Goal: Communication & Community: Answer question/provide support

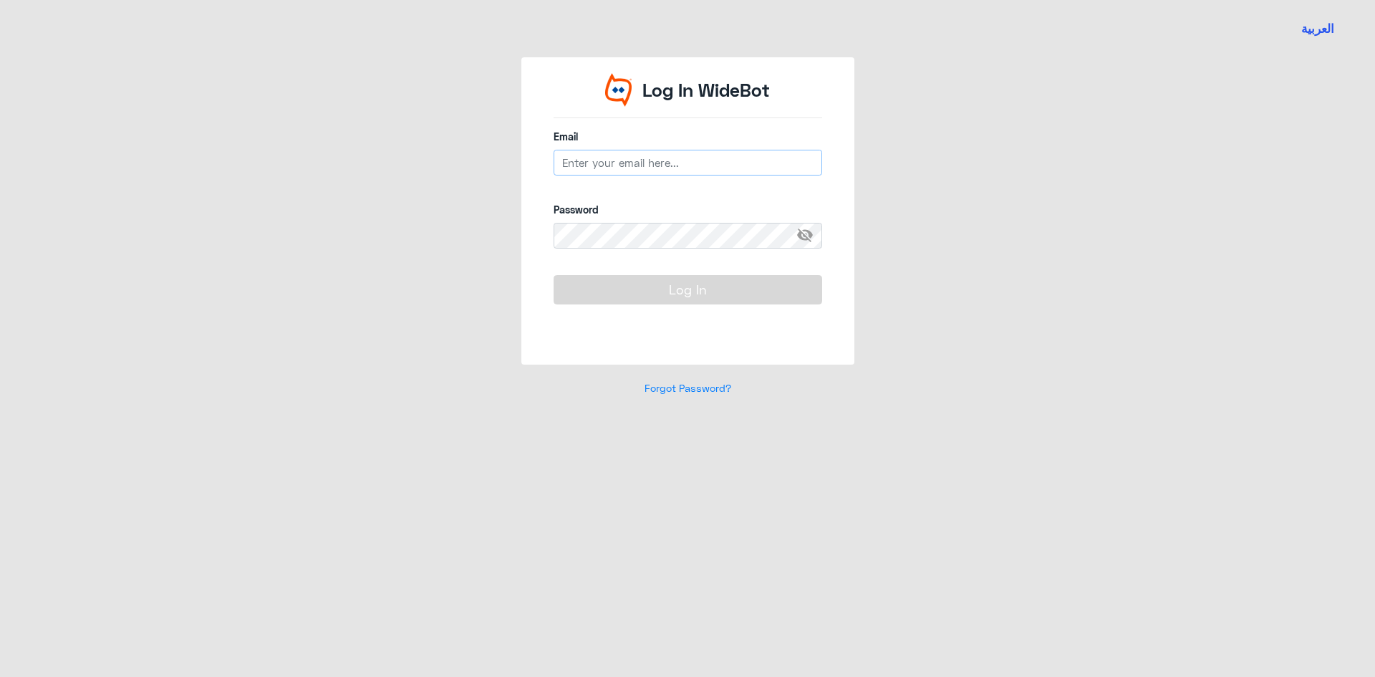
type input "[EMAIL_ADDRESS][DOMAIN_NAME]"
click at [638, 279] on button "Log In" at bounding box center [688, 289] width 269 height 29
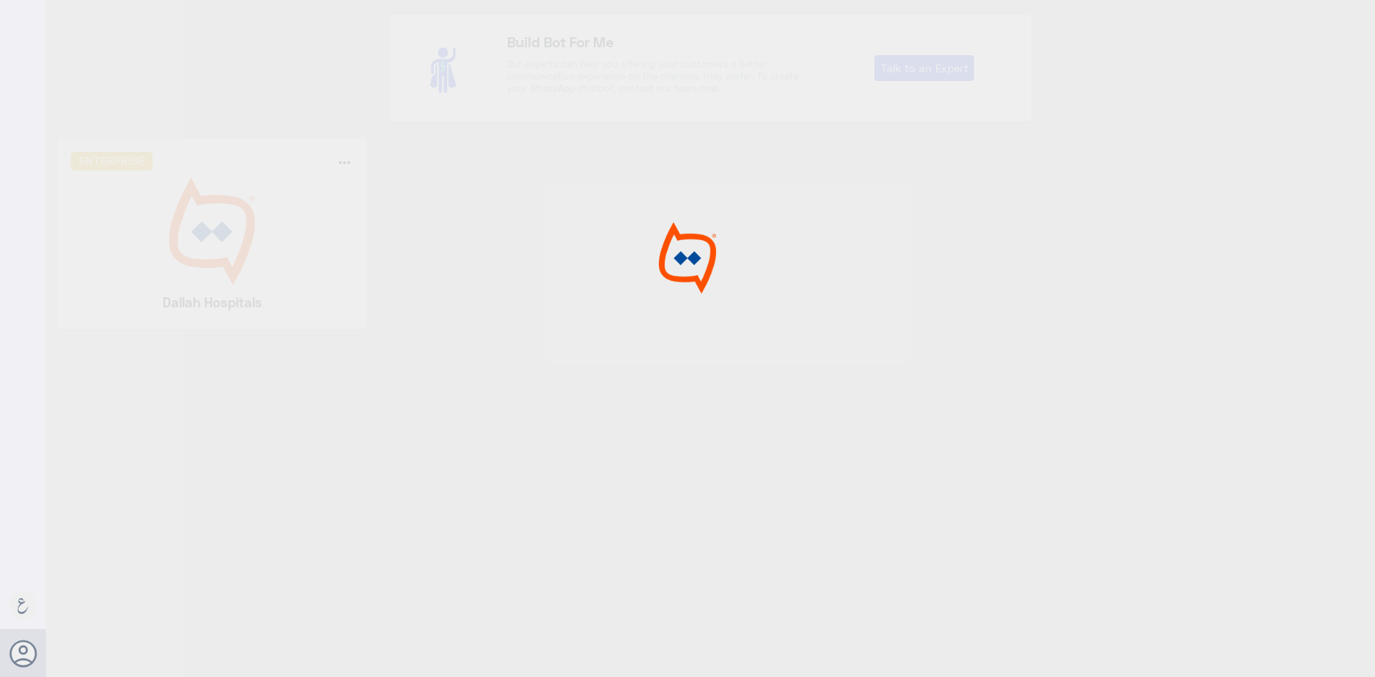
click at [141, 232] on div at bounding box center [687, 340] width 1375 height 681
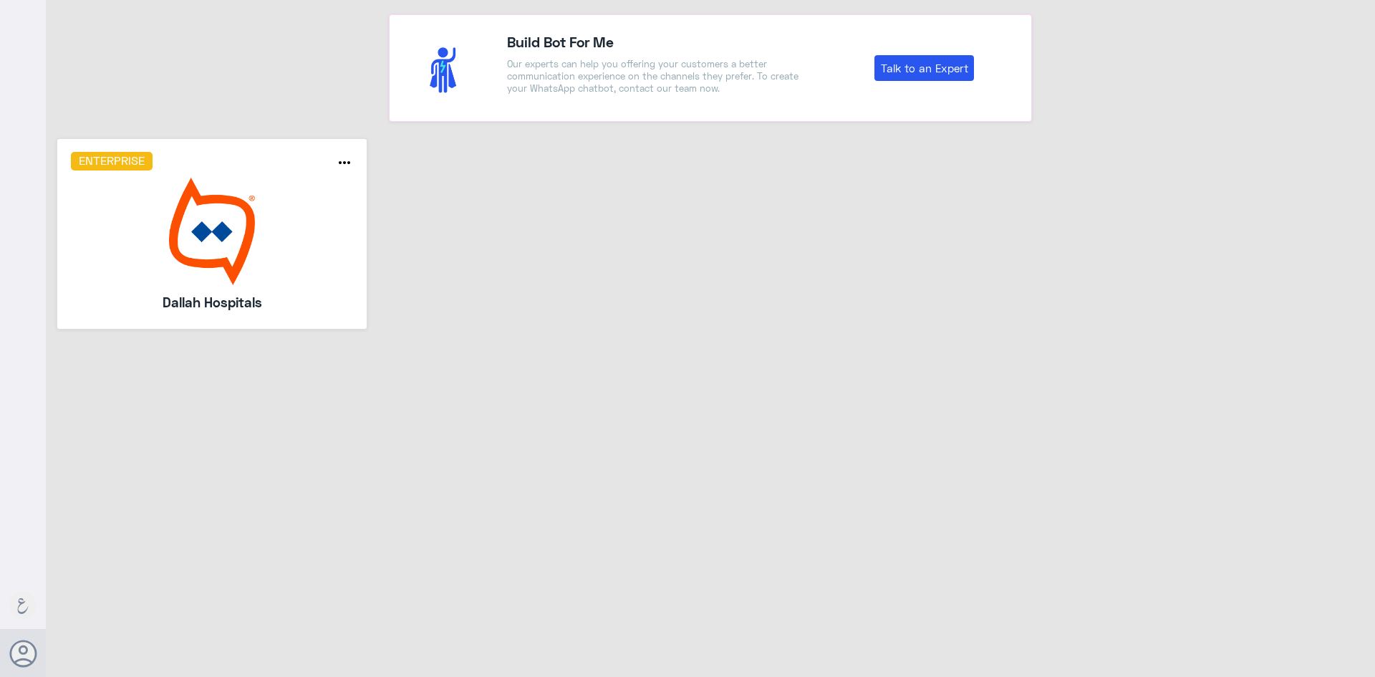
click at [141, 232] on img at bounding box center [212, 231] width 283 height 107
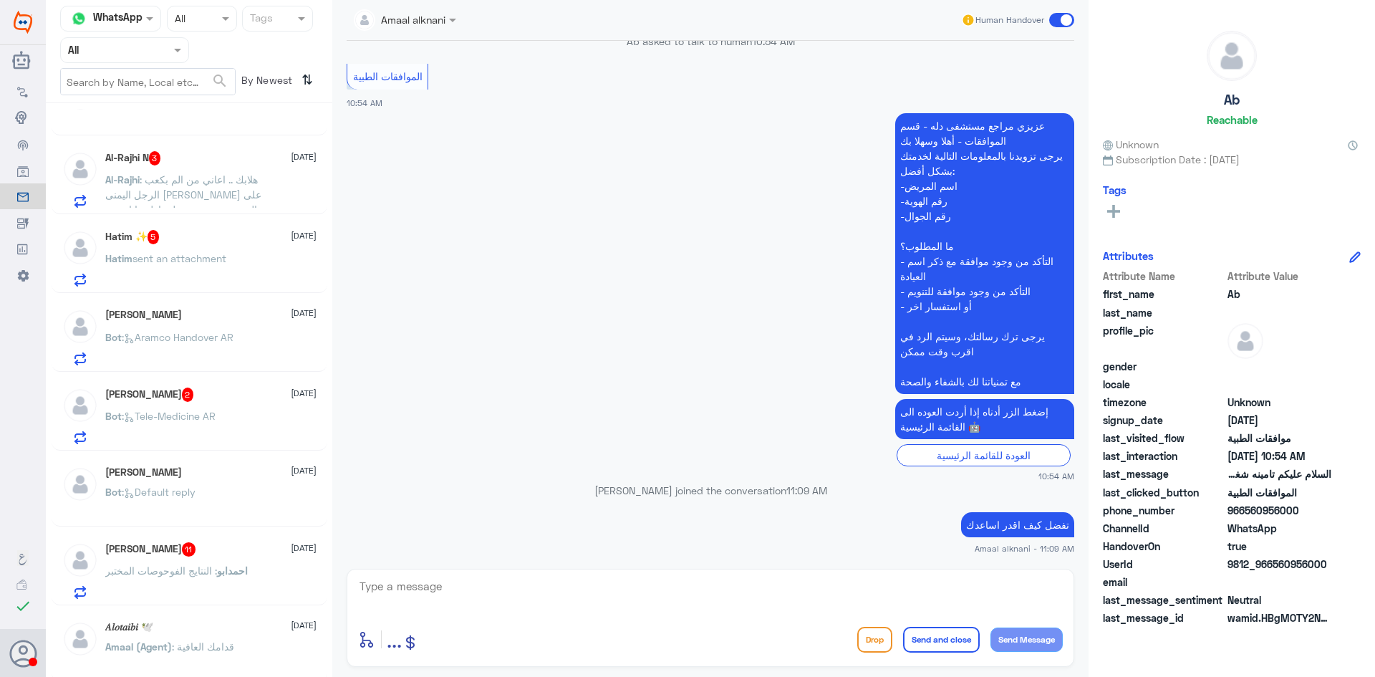
scroll to position [600, 0]
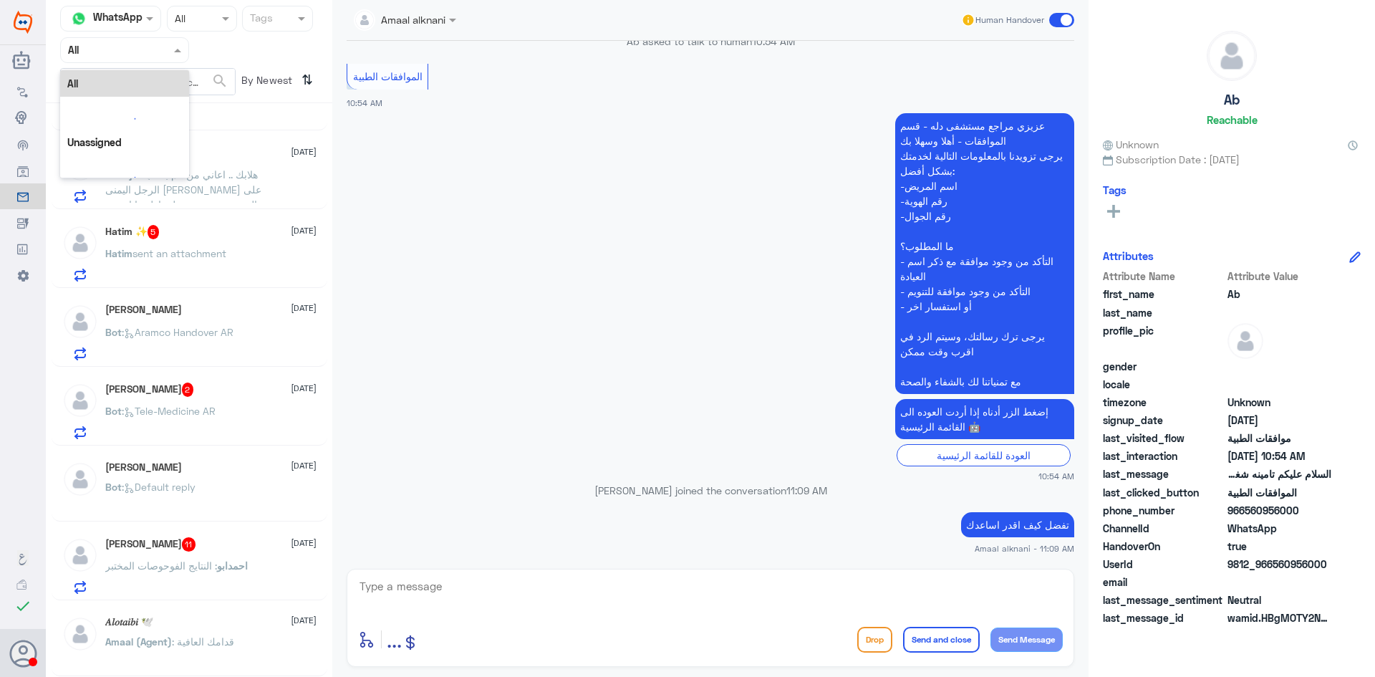
click at [134, 46] on input "text" at bounding box center [107, 50] width 79 height 16
click at [104, 166] on div "Your Team" at bounding box center [124, 179] width 129 height 33
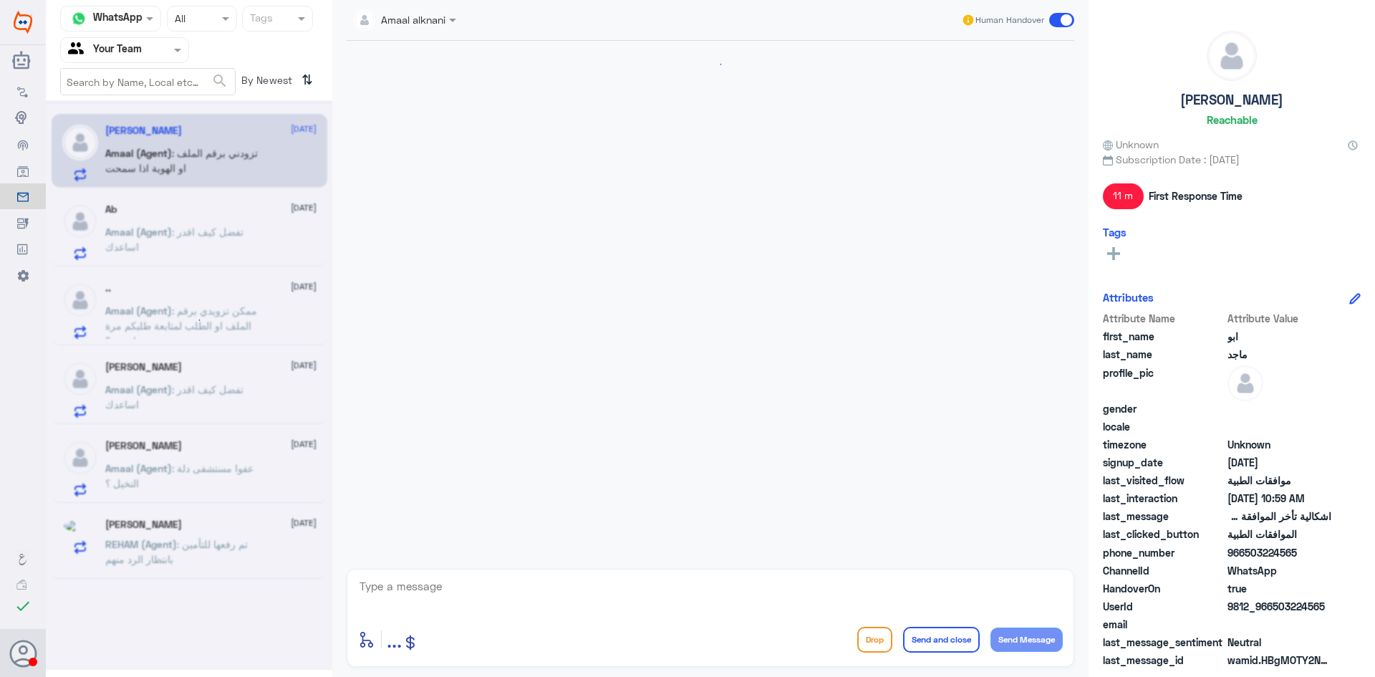
scroll to position [1105, 0]
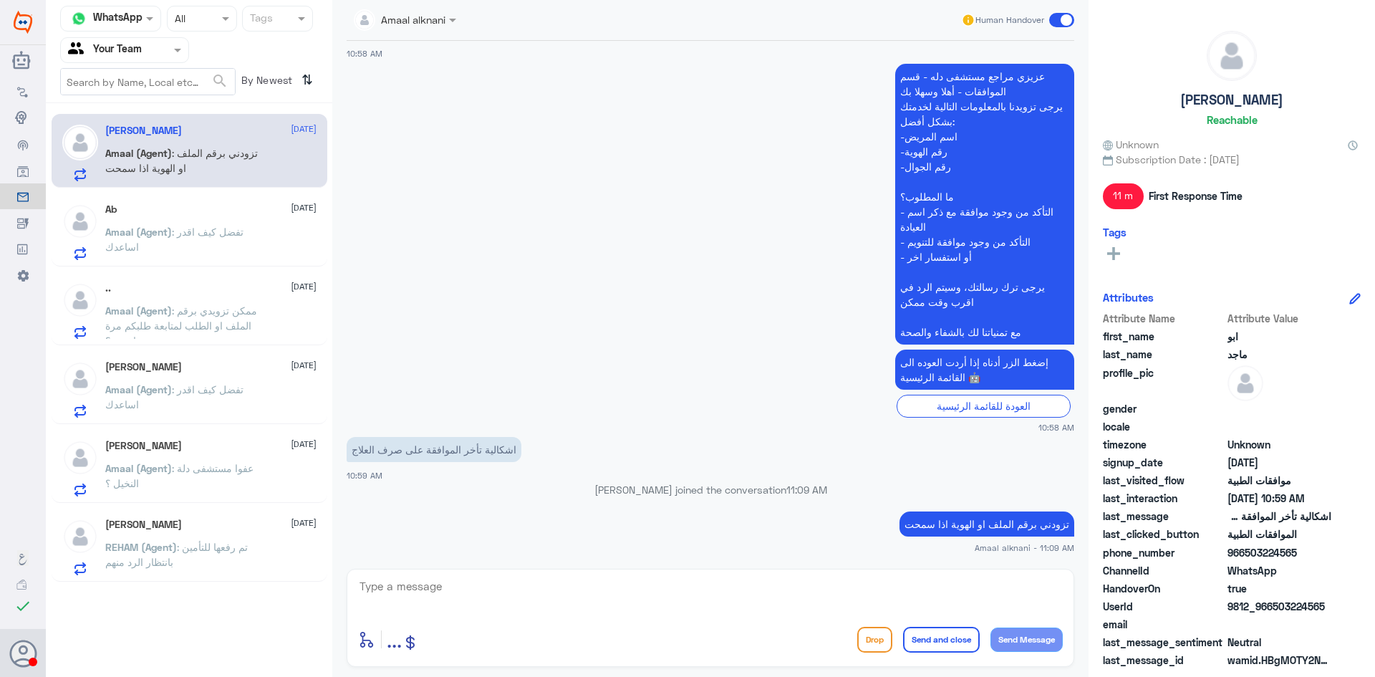
click at [163, 220] on div "Ab [DATE][PERSON_NAME] (Agent) : تفضل كيف اقدر اساعدك" at bounding box center [210, 231] width 211 height 57
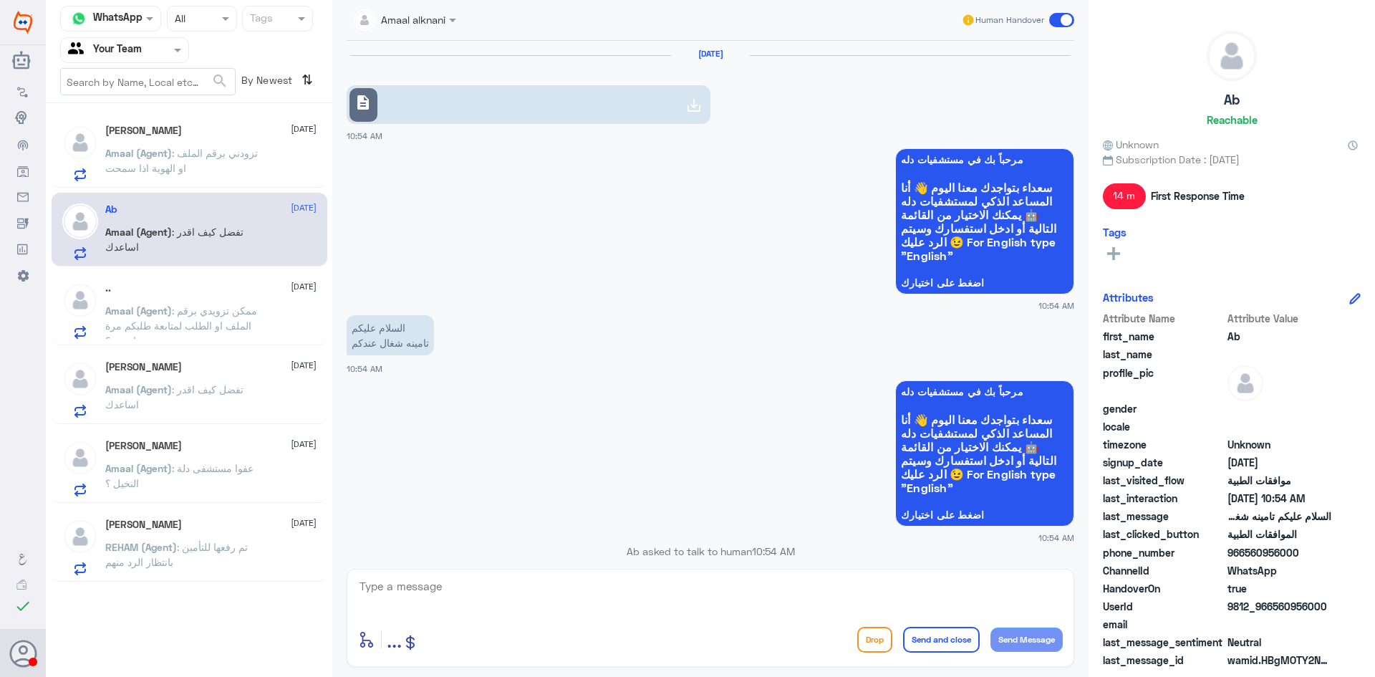
scroll to position [510, 0]
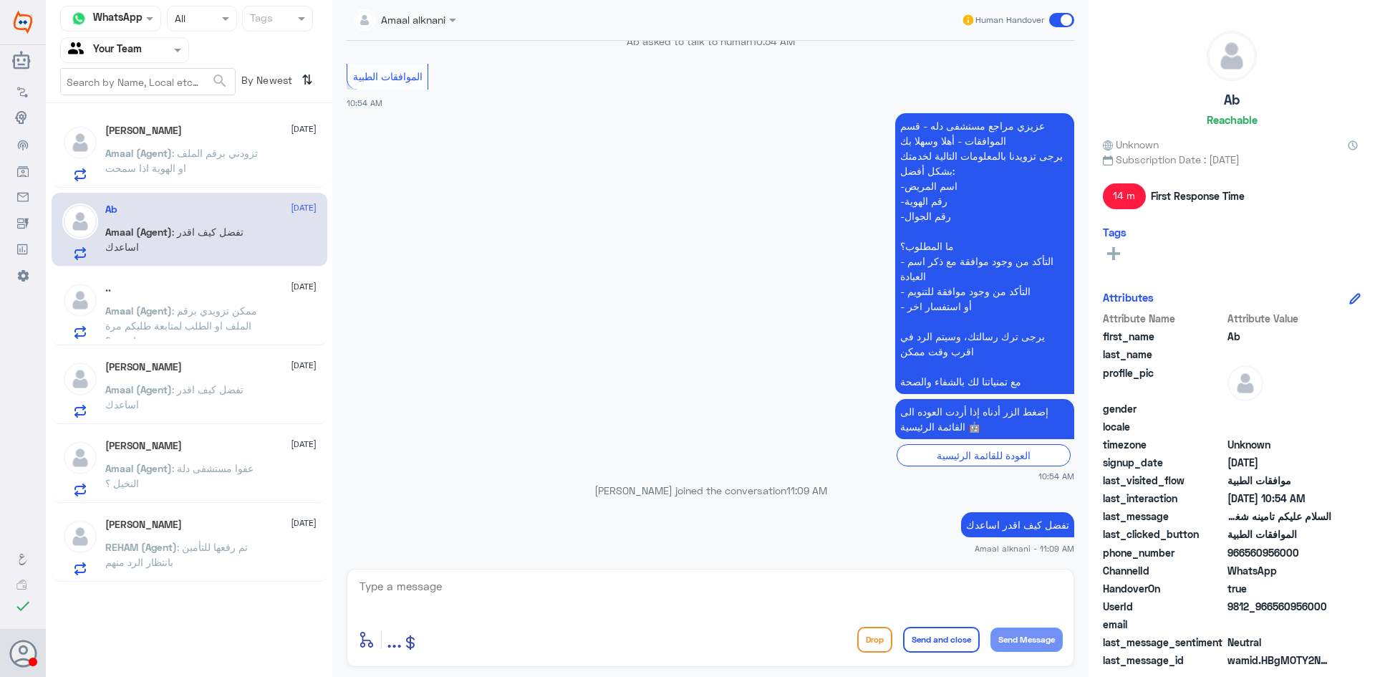
click at [196, 327] on span ": ممكن تزويدي برقم الملف او الطلب لمتابعة طلبكم مرة اخرى ؟" at bounding box center [181, 325] width 152 height 42
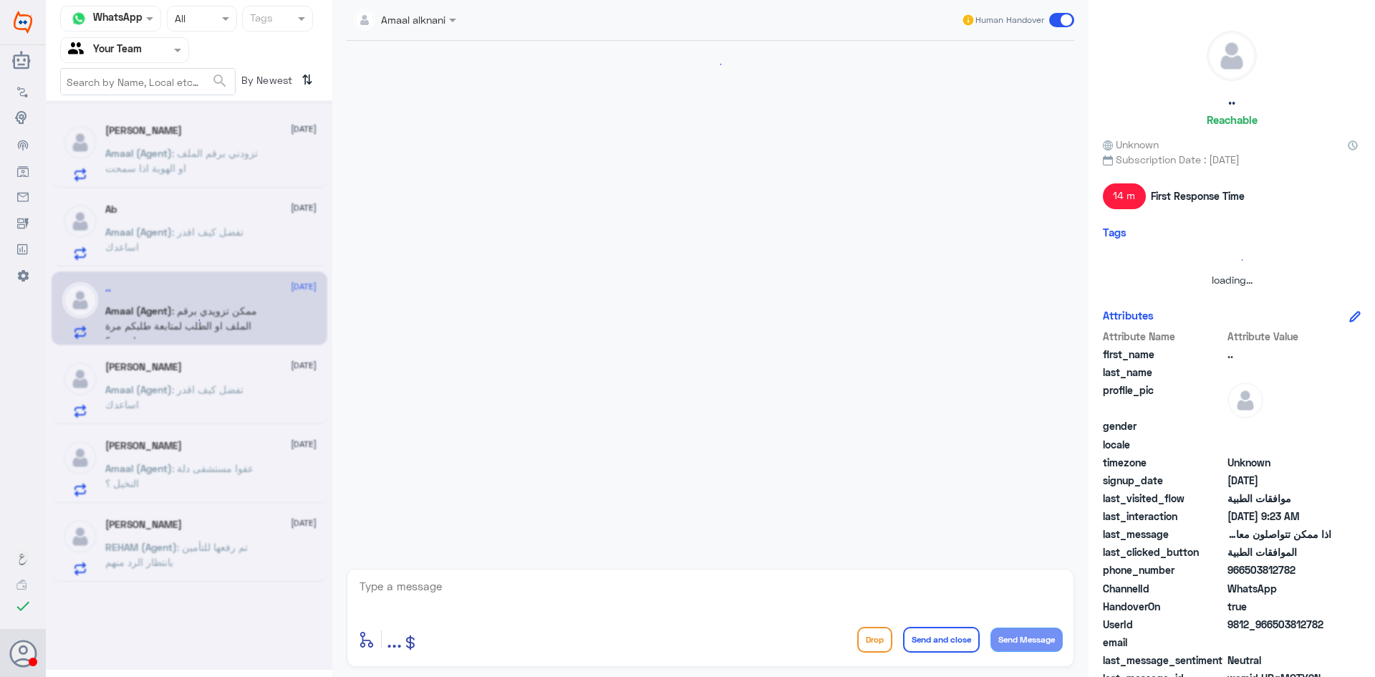
scroll to position [1130, 0]
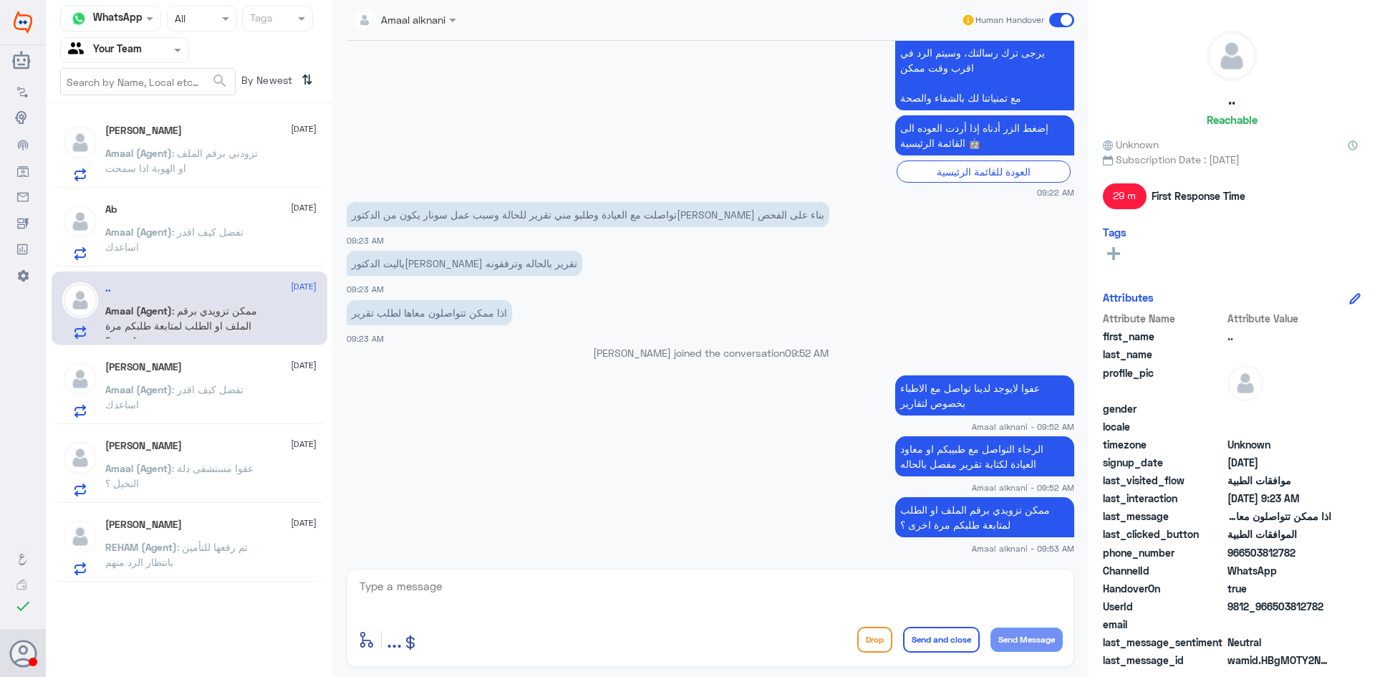
click at [182, 409] on p "Amaal (Agent) : تفضل كيف اقدر اساعدك" at bounding box center [185, 400] width 161 height 36
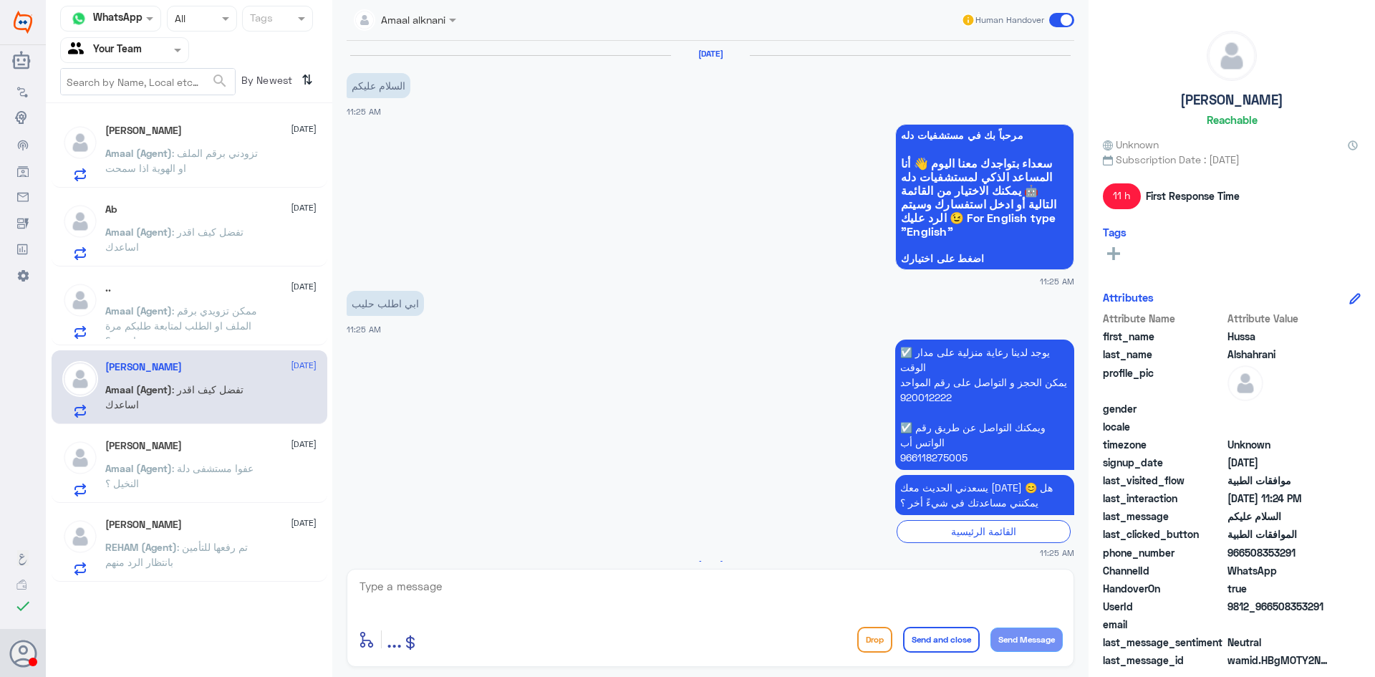
scroll to position [834, 0]
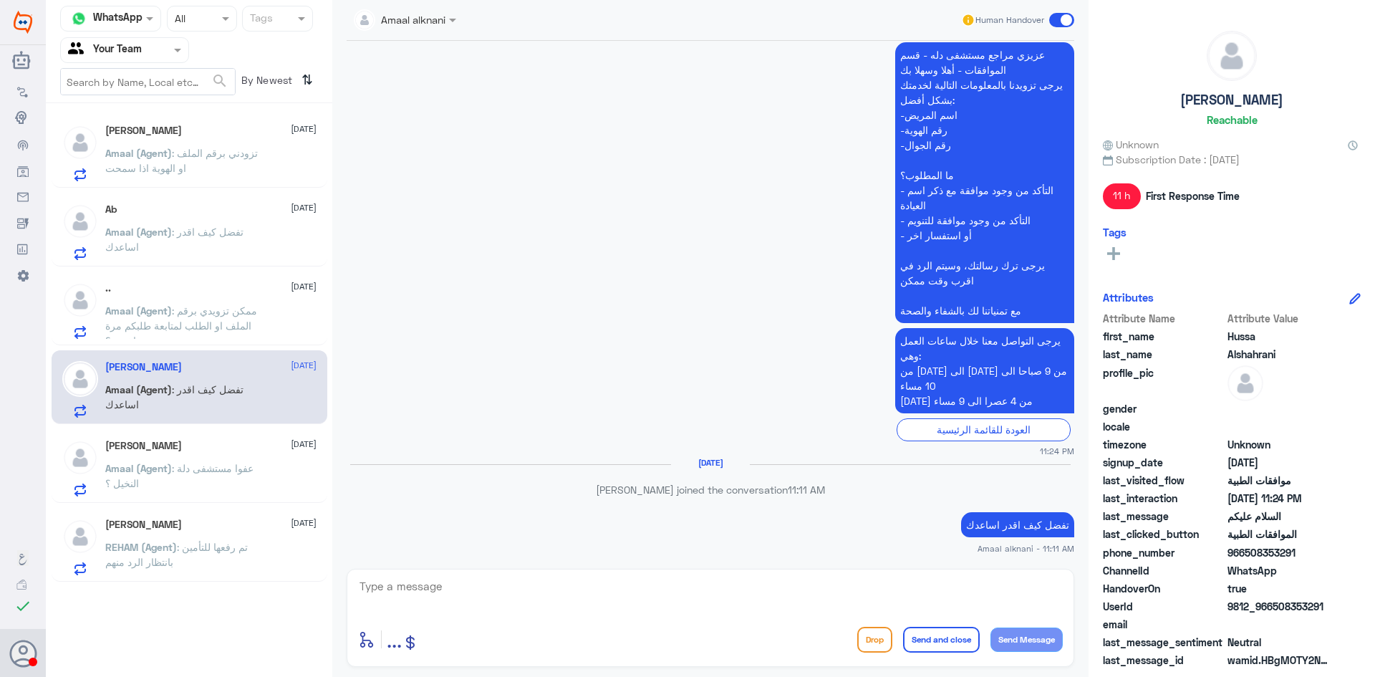
click at [182, 454] on div "[PERSON_NAME] [DATE][PERSON_NAME] (Agent) : عفوا مستشفى دلة النخيل ؟" at bounding box center [210, 468] width 211 height 57
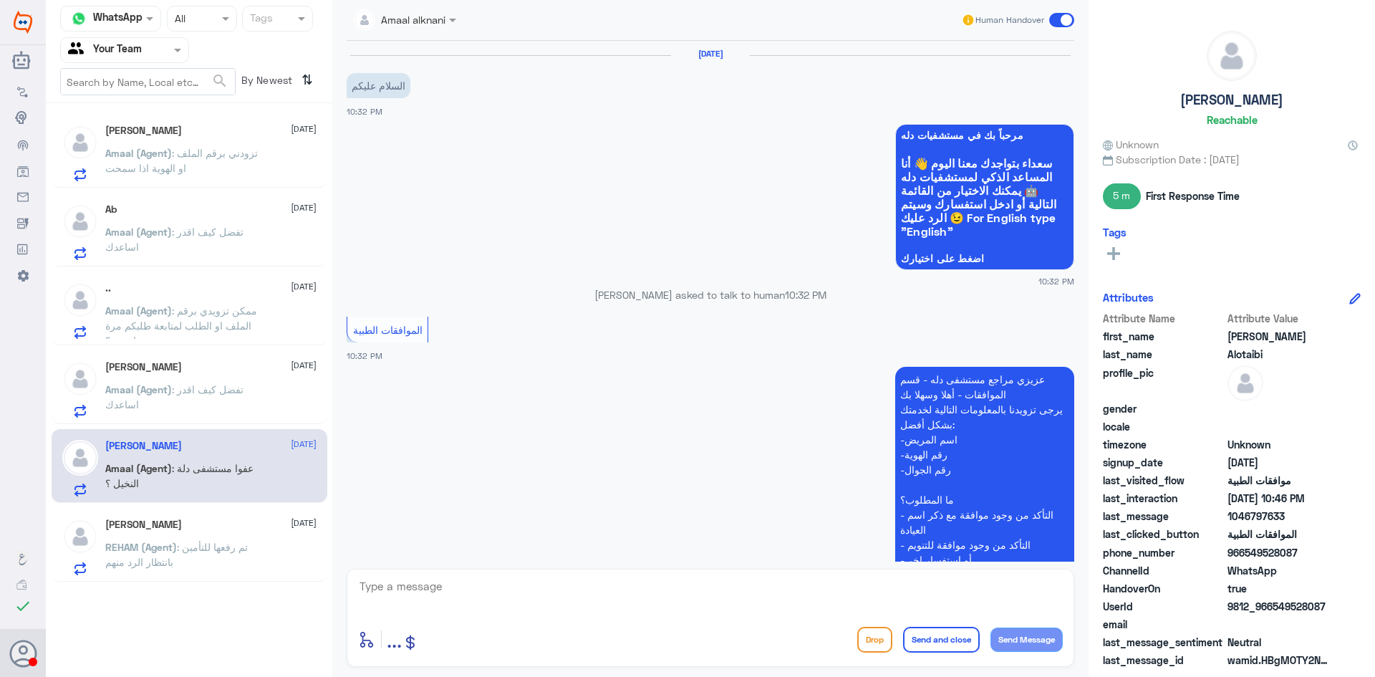
scroll to position [635, 0]
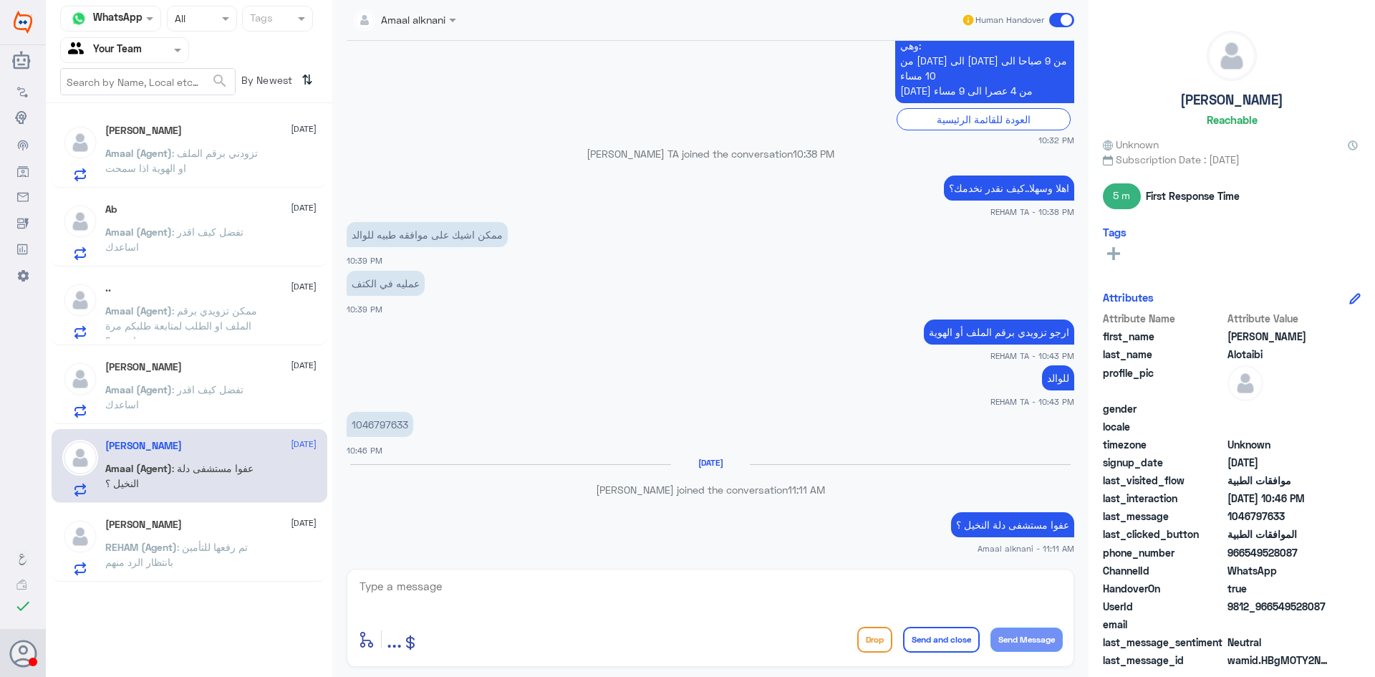
click at [196, 536] on div "[PERSON_NAME] [DATE][PERSON_NAME] (Agent) : تم رفعها للتأمين بانتظار الرد منهم" at bounding box center [210, 547] width 211 height 57
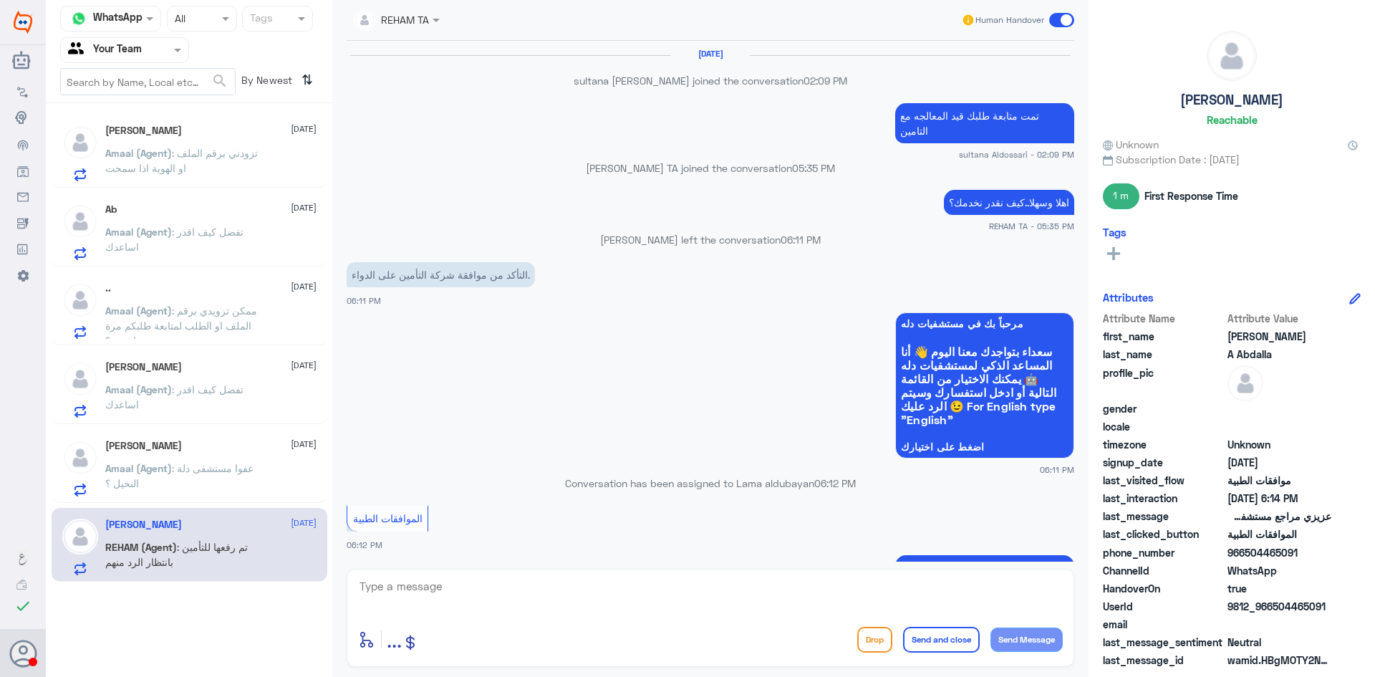
scroll to position [881, 0]
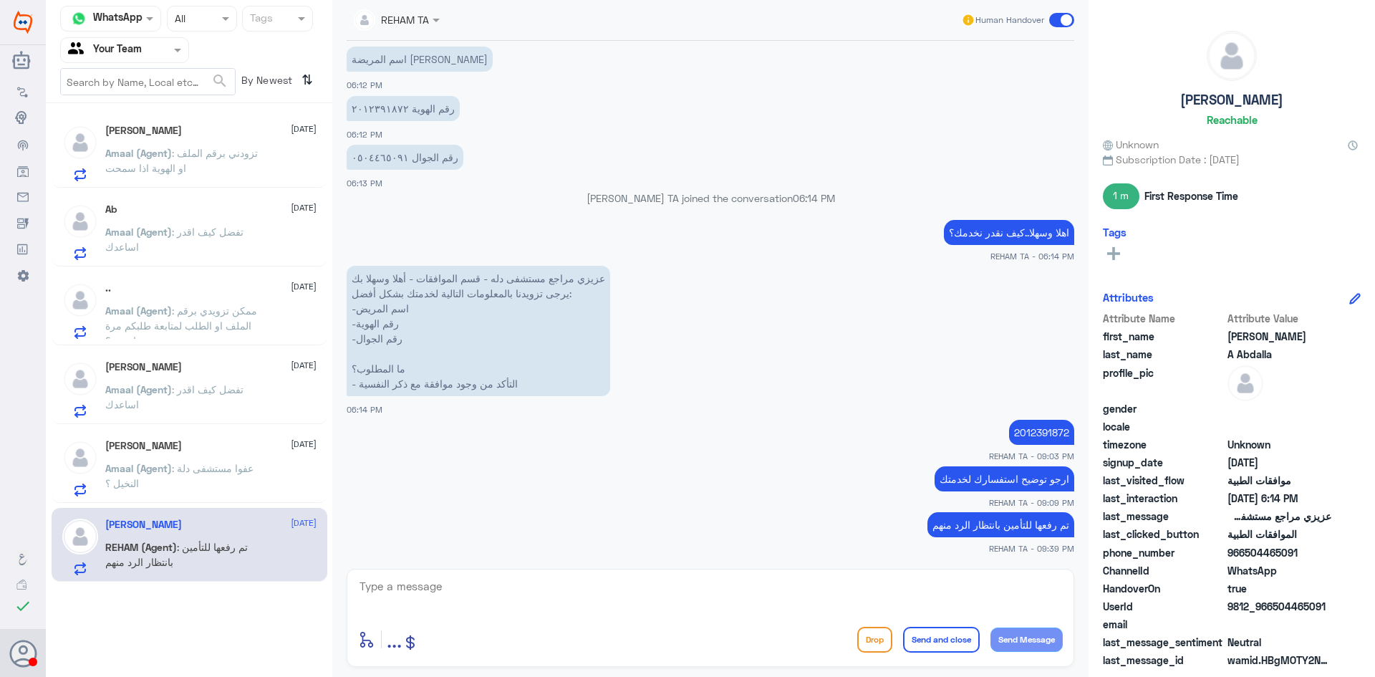
click at [167, 45] on div at bounding box center [124, 50] width 127 height 16
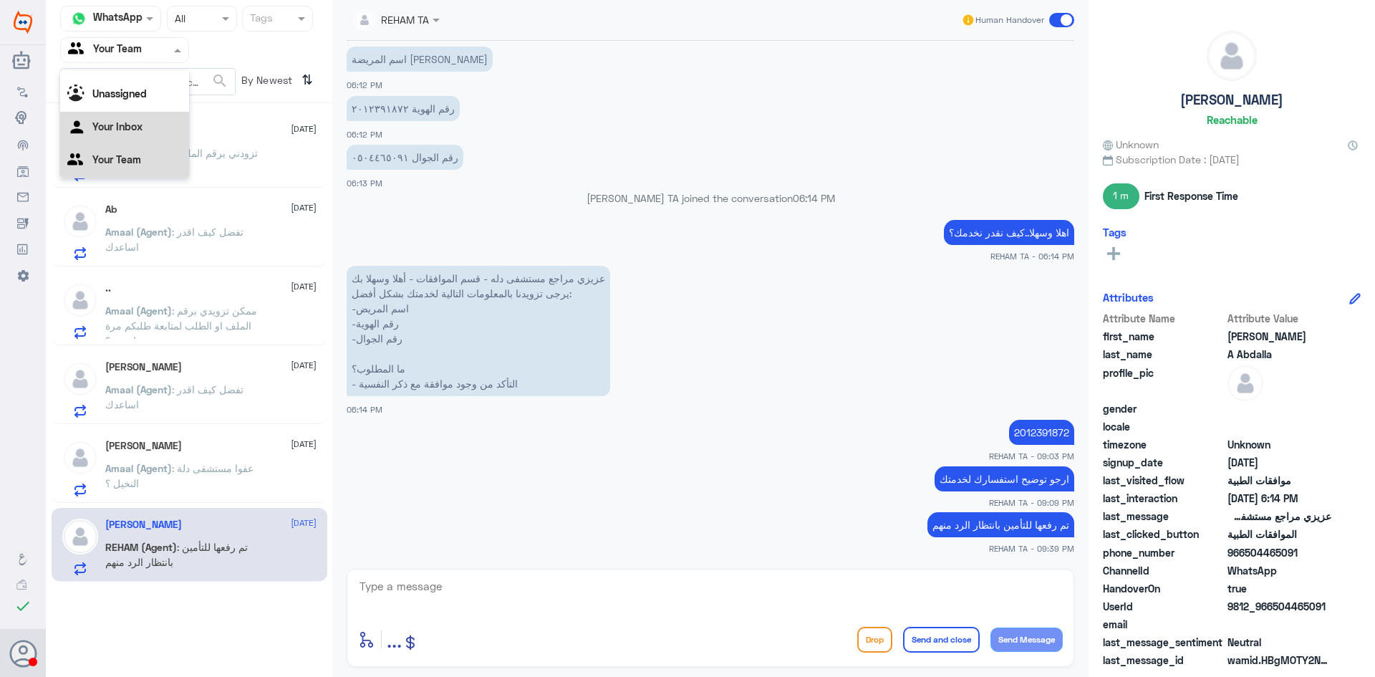
click at [140, 121] on Inbox "Your Inbox" at bounding box center [117, 126] width 50 height 12
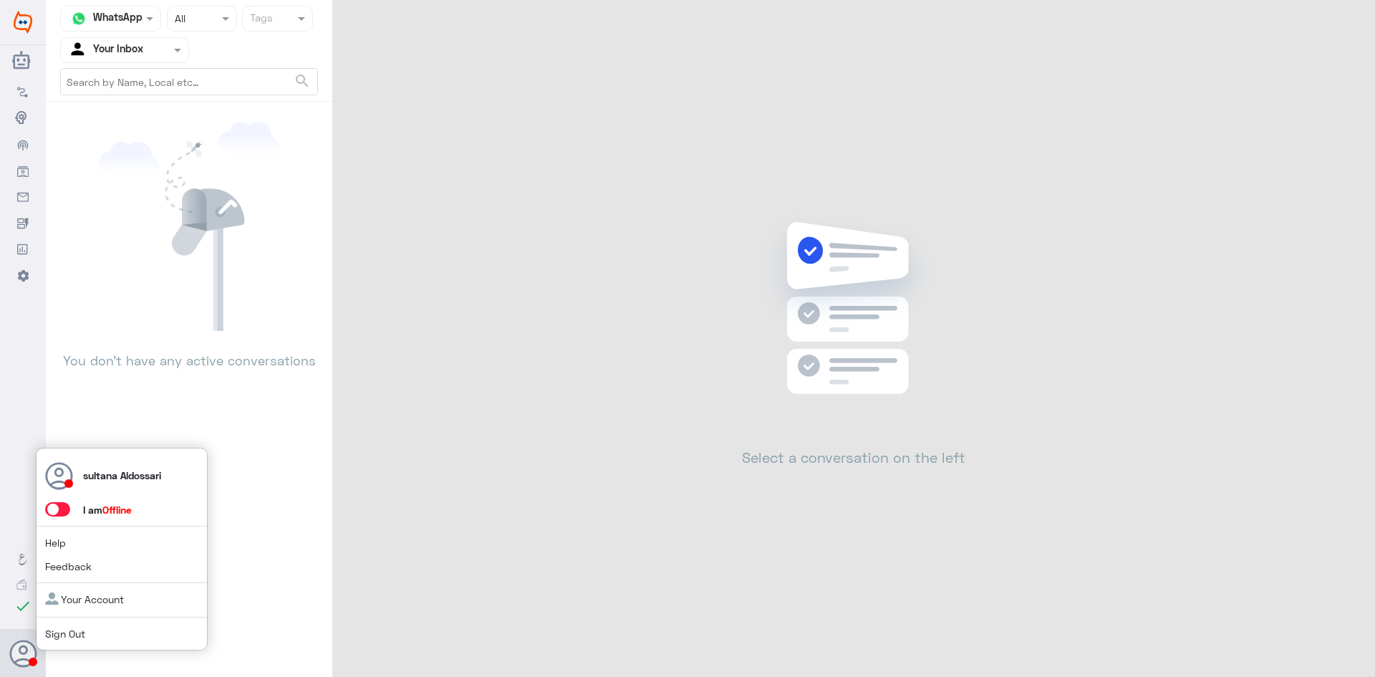
click at [68, 620] on div "sultana Aldossari I am Offline Help Feedback Your Account Sign Out" at bounding box center [122, 549] width 172 height 203
click at [69, 632] on link "Sign Out" at bounding box center [65, 633] width 40 height 12
